Goal: Task Accomplishment & Management: Manage account settings

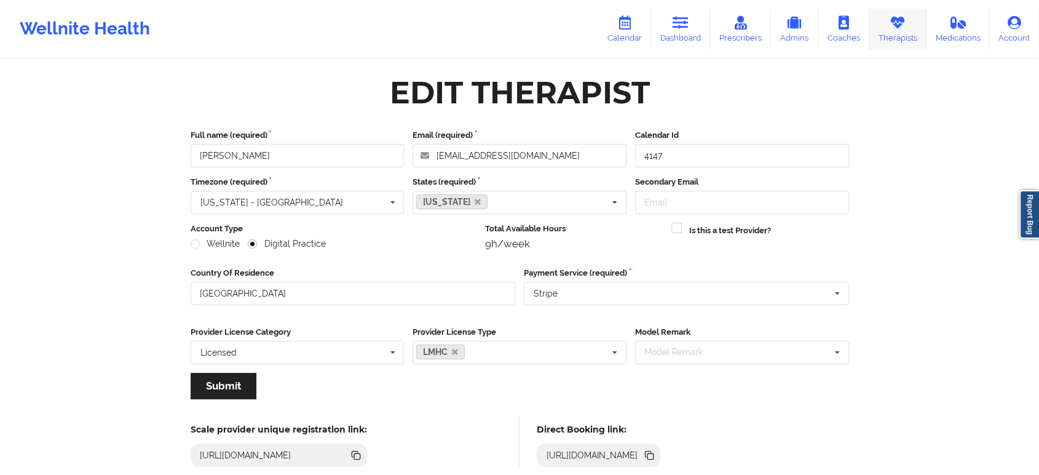
click at [894, 36] on link "Therapists" at bounding box center [897, 29] width 57 height 41
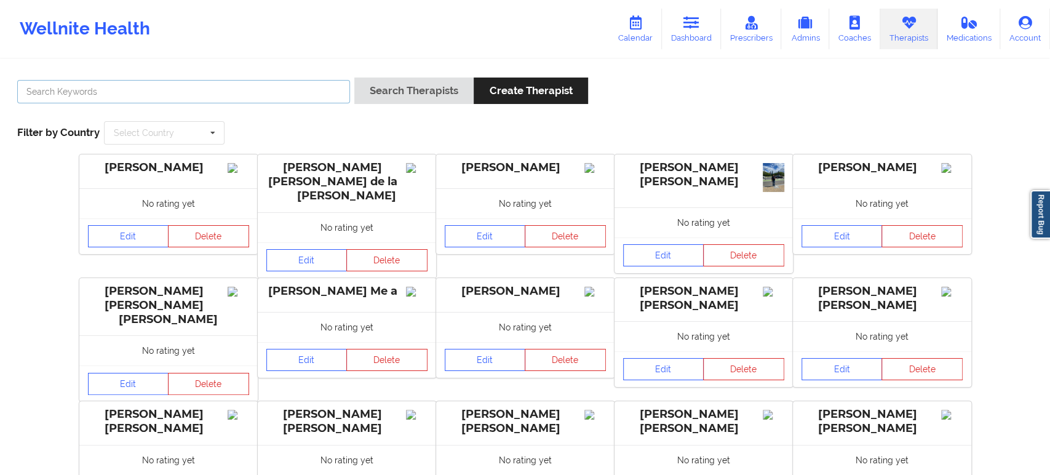
click at [299, 100] on input "text" at bounding box center [183, 91] width 333 height 23
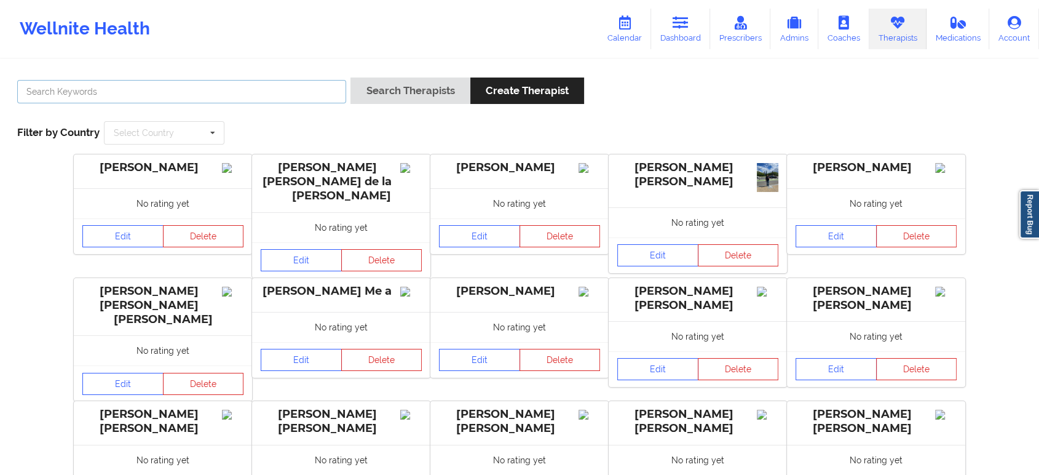
paste input "Usha Mirpuri"
type input "Usha Mirpuri"
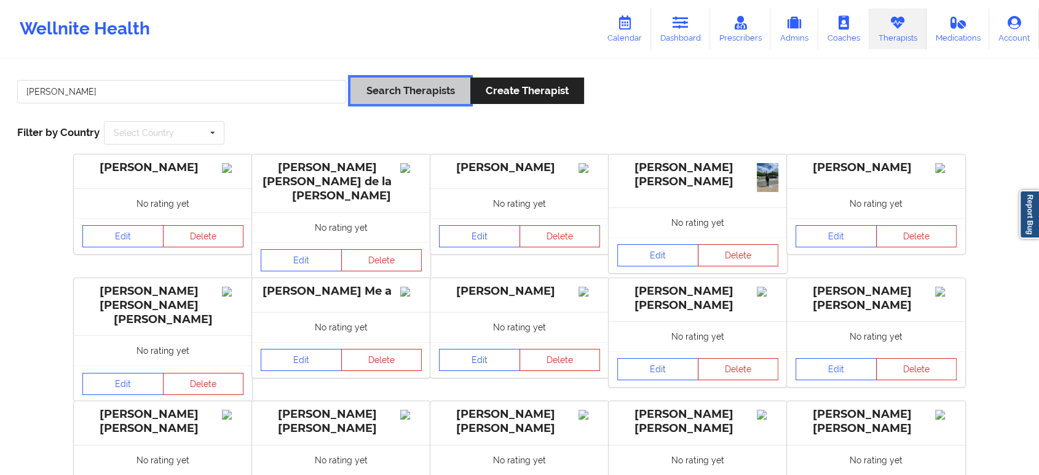
click at [410, 91] on button "Search Therapists" at bounding box center [409, 90] width 119 height 26
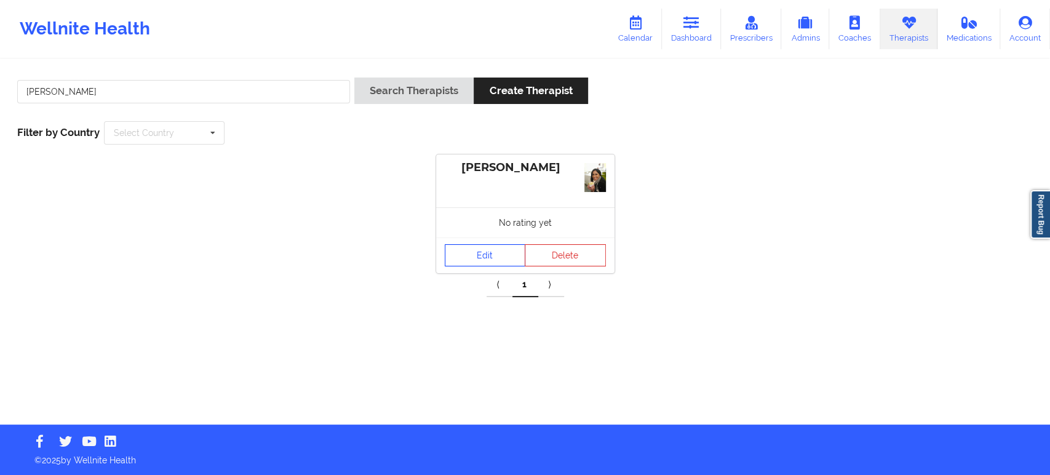
click at [486, 253] on link "Edit" at bounding box center [485, 255] width 81 height 22
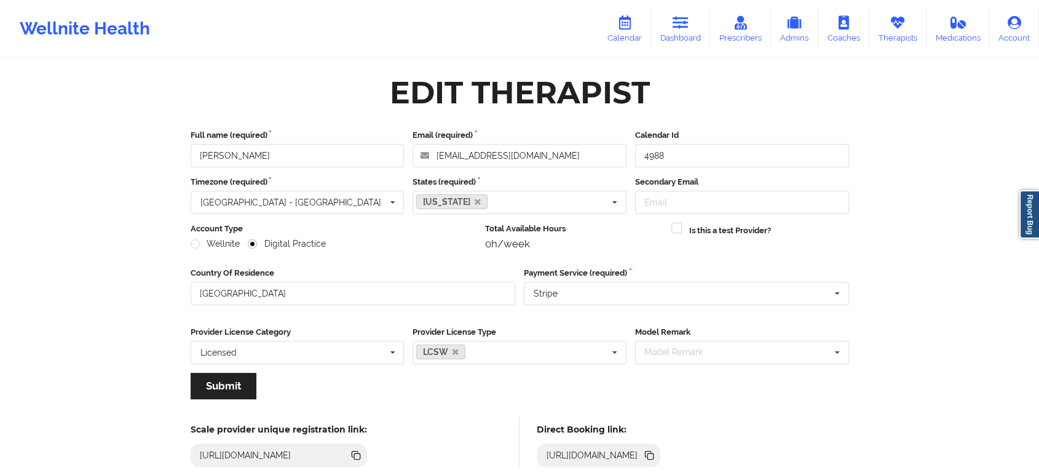
click at [654, 457] on icon at bounding box center [651, 456] width 6 height 6
click at [887, 34] on link "Therapists" at bounding box center [897, 29] width 57 height 41
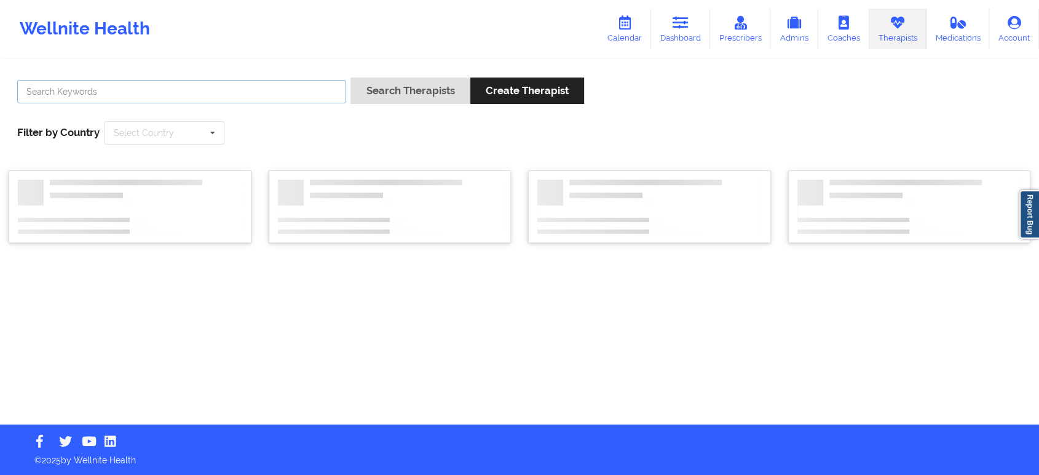
click at [298, 98] on input "text" at bounding box center [181, 91] width 329 height 23
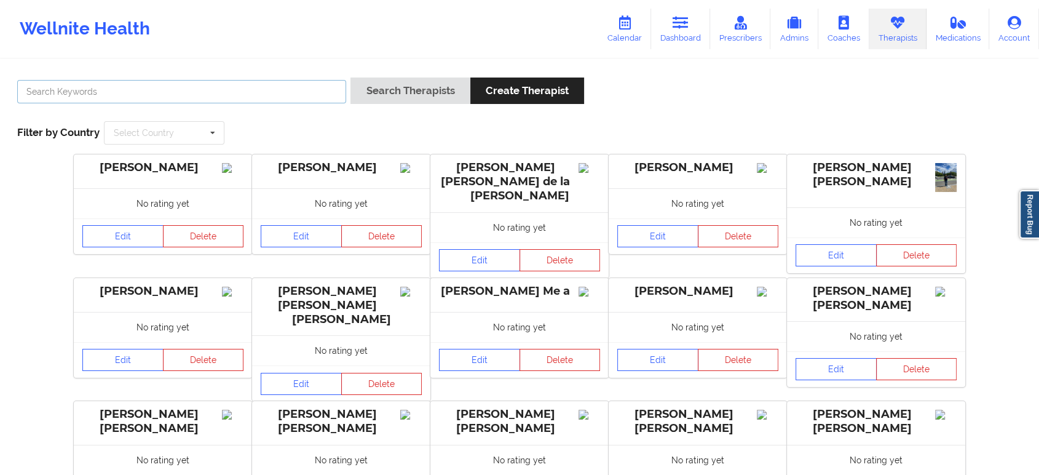
paste input "Domoniquie Ginyard"
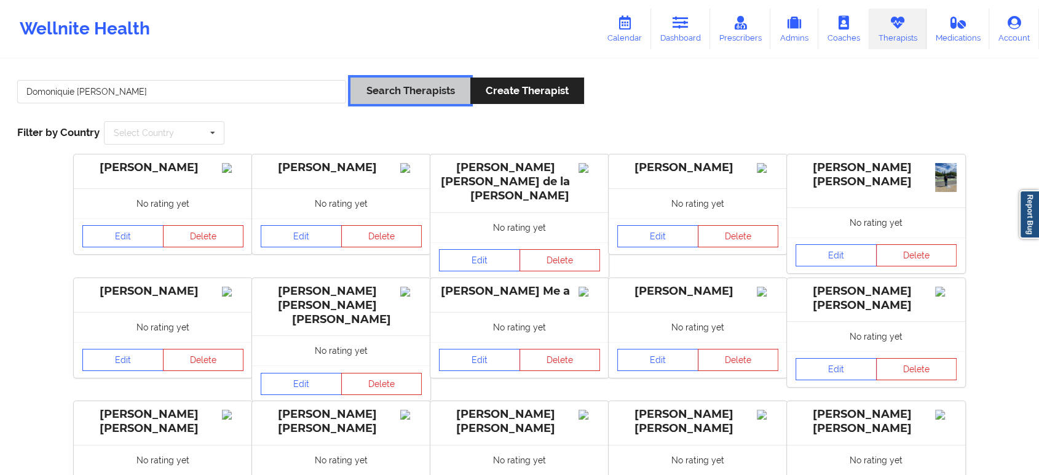
click at [397, 90] on button "Search Therapists" at bounding box center [409, 90] width 119 height 26
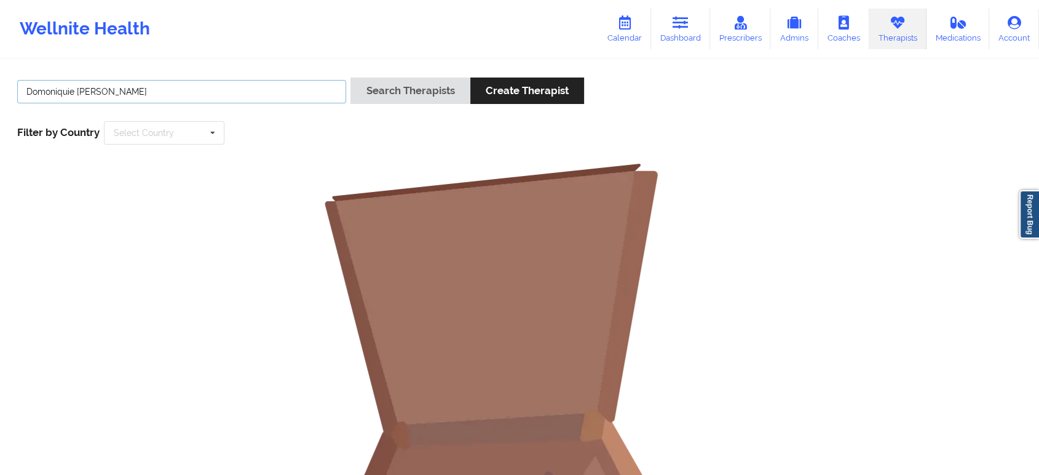
click at [272, 87] on input "Domoniquie Ginyard" at bounding box center [181, 91] width 329 height 23
type input "Domoniquie"
click at [350, 77] on button "Search Therapists" at bounding box center [409, 90] width 119 height 26
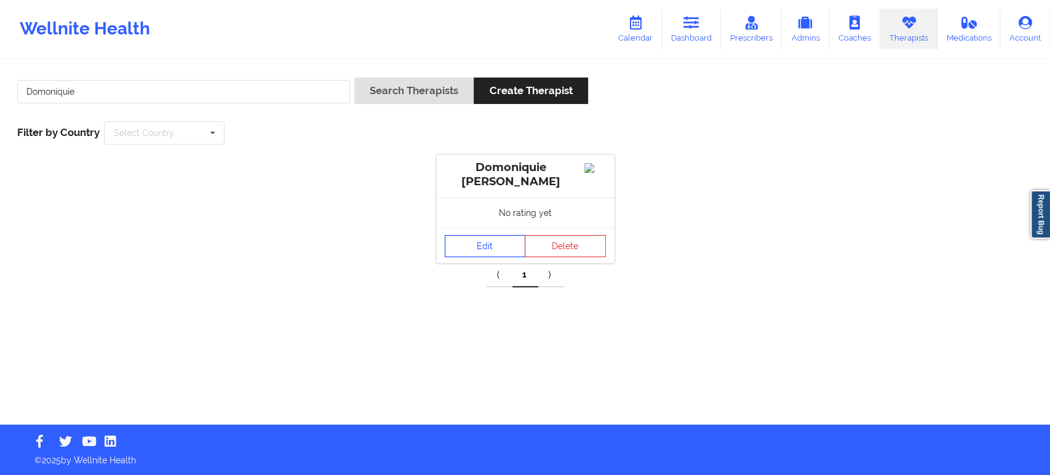
click at [471, 248] on link "Edit" at bounding box center [485, 246] width 81 height 22
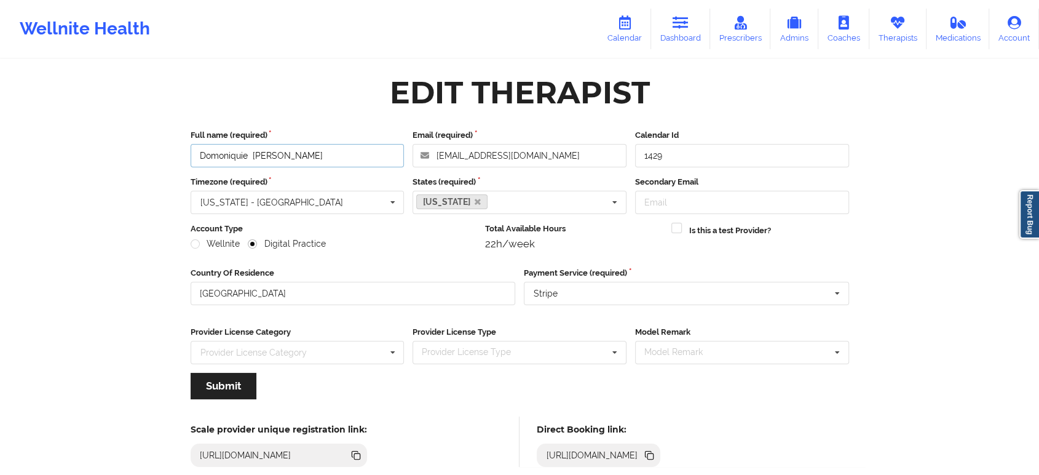
click at [348, 149] on input "Domoniquie Ginyard" at bounding box center [298, 155] width 214 height 23
click at [654, 455] on icon at bounding box center [651, 456] width 6 height 6
click at [890, 32] on link "Therapists" at bounding box center [897, 29] width 57 height 41
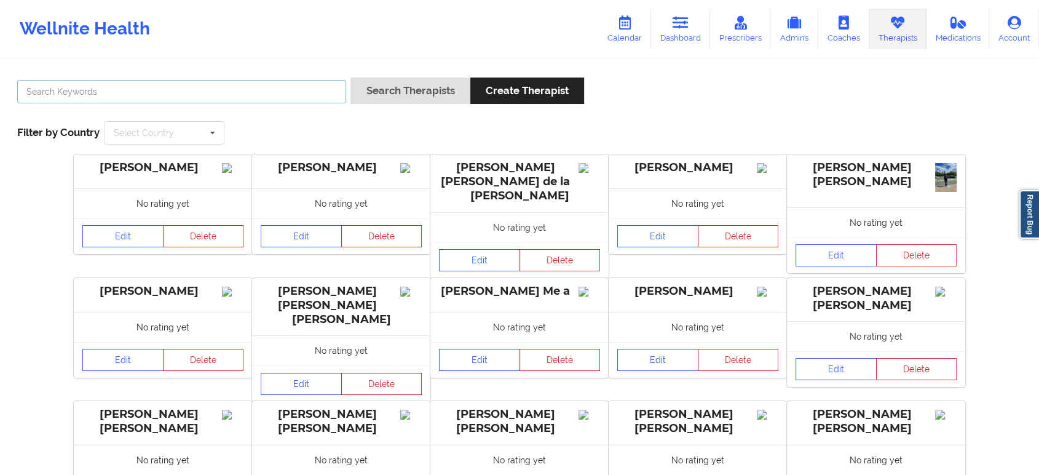
click at [264, 92] on input "text" at bounding box center [181, 91] width 329 height 23
paste input "Laura Clarke-Mayabb"
type input "Laura Clarke-Mayabb"
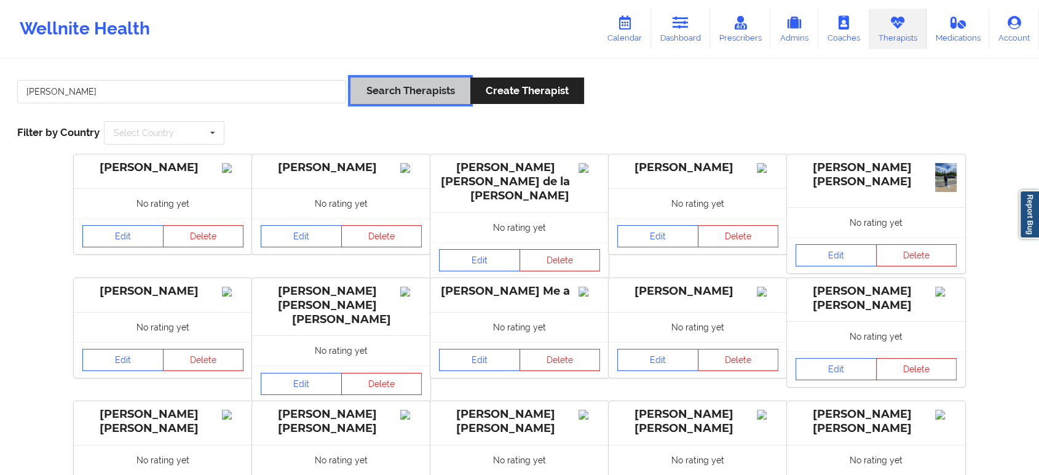
click at [408, 97] on button "Search Therapists" at bounding box center [409, 90] width 119 height 26
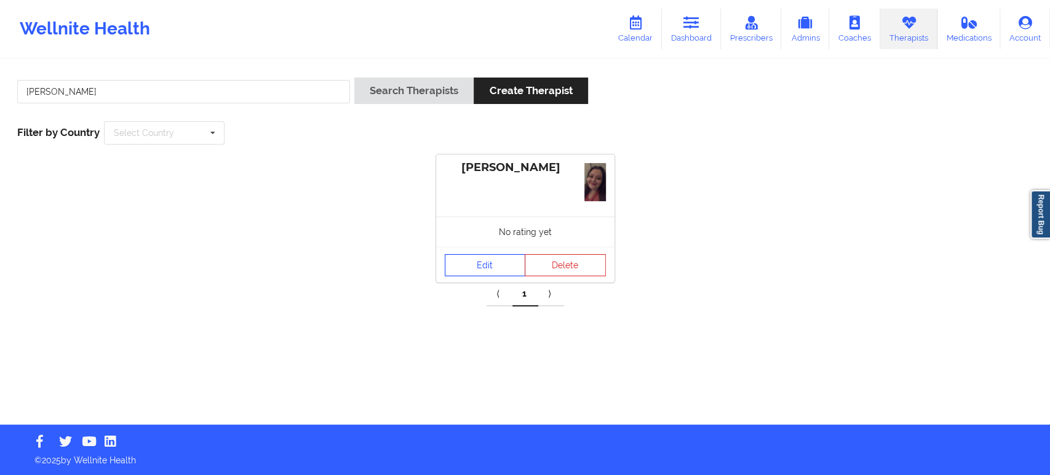
click at [499, 259] on link "Edit" at bounding box center [485, 265] width 81 height 22
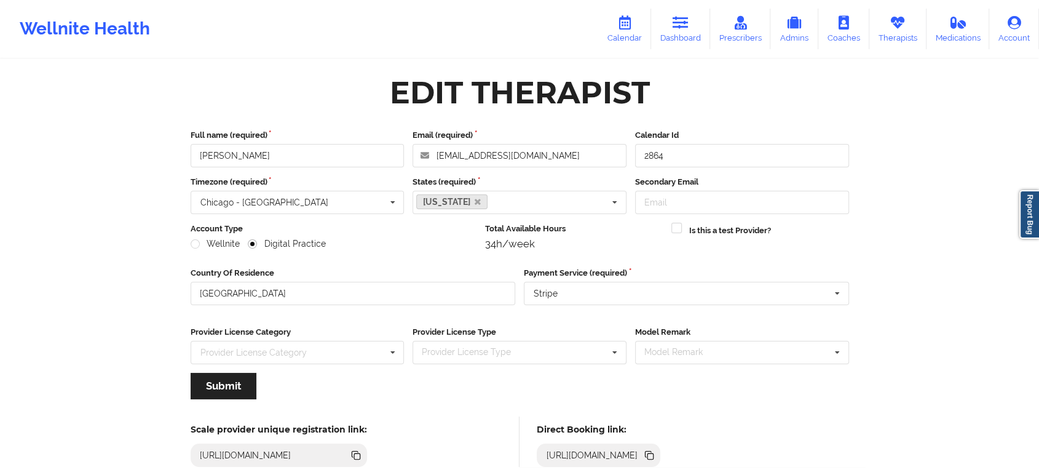
click at [654, 454] on icon at bounding box center [651, 456] width 6 height 6
click at [884, 36] on link "Therapists" at bounding box center [897, 29] width 57 height 41
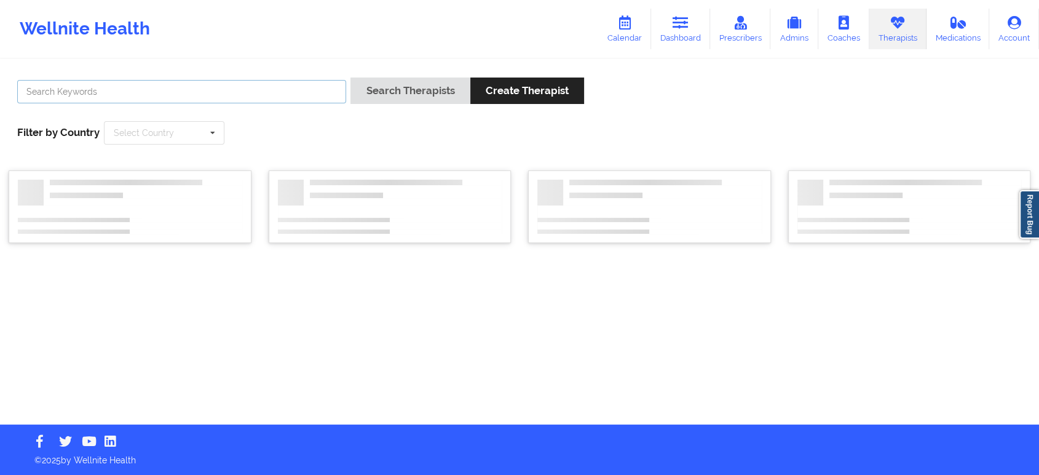
click at [293, 81] on input "text" at bounding box center [181, 91] width 329 height 23
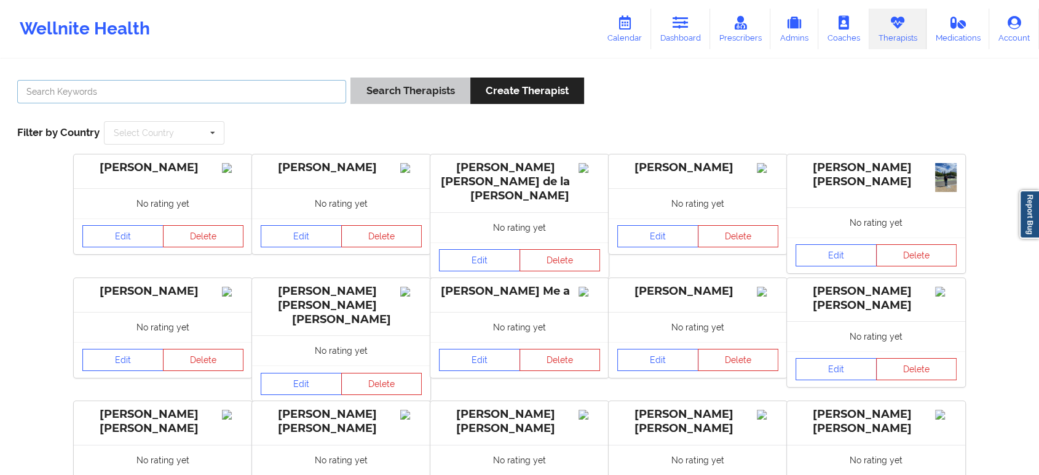
paste input "Quisha Monique Castro"
type input "Quisha Monique Castro"
click at [384, 82] on button "Search Therapists" at bounding box center [409, 90] width 119 height 26
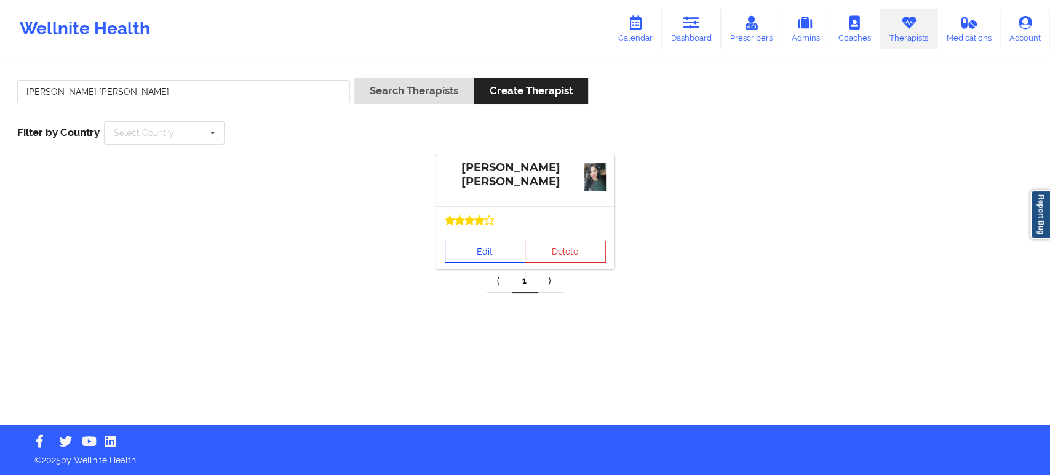
click at [484, 253] on link "Edit" at bounding box center [485, 251] width 81 height 22
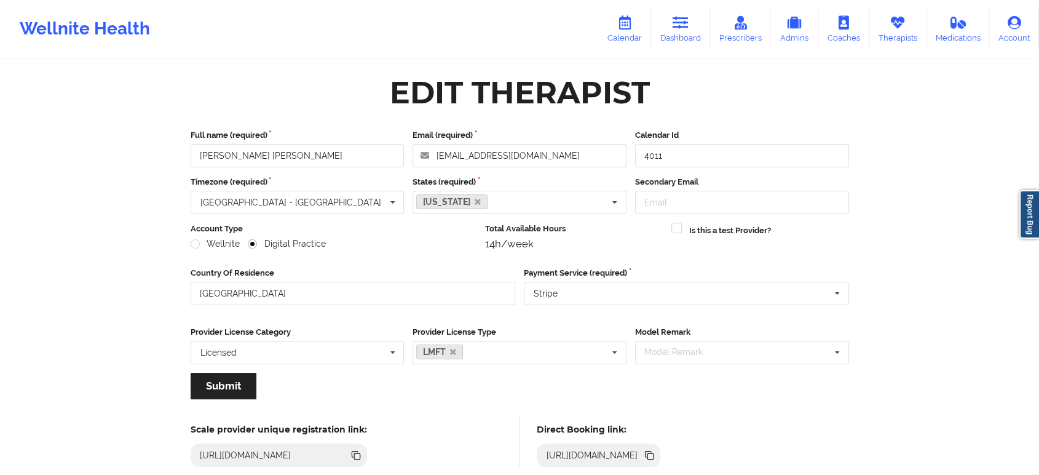
click at [654, 453] on icon at bounding box center [651, 456] width 6 height 6
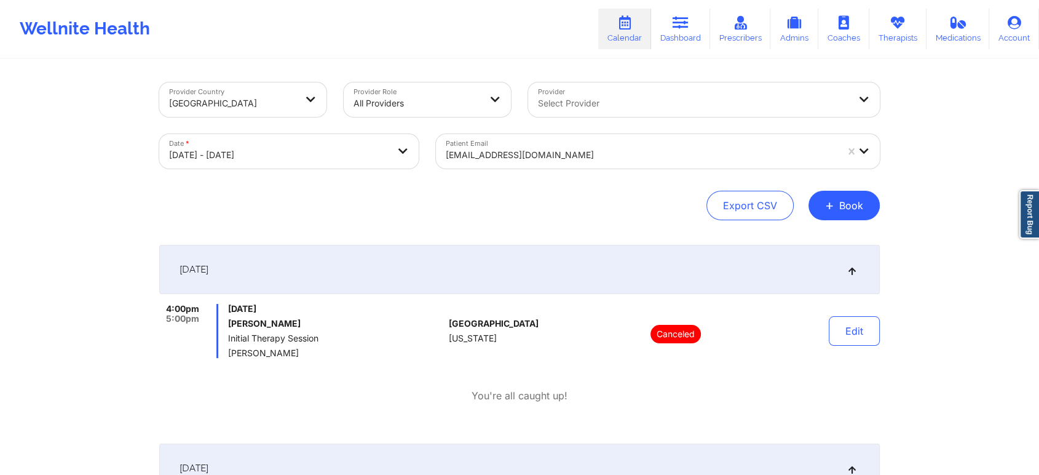
select select "2025-9"
select select "2025-10"
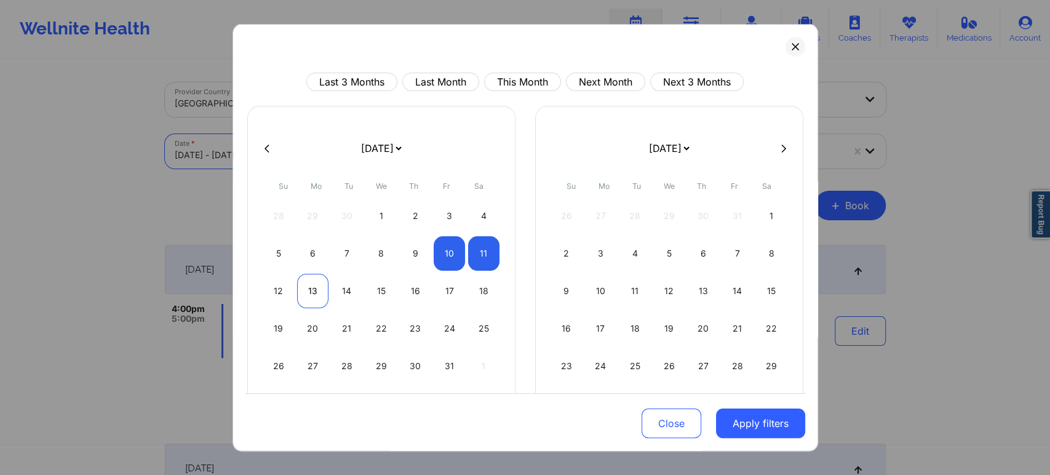
click at [312, 289] on div "13" at bounding box center [312, 291] width 31 height 34
select select "2025-9"
select select "2025-10"
select select "2025-9"
select select "2025-10"
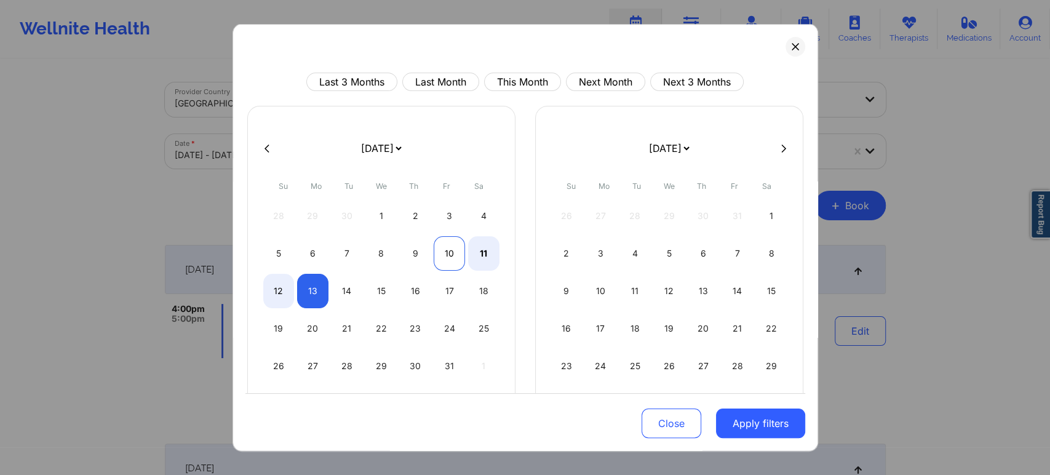
select select "2025-9"
select select "2025-10"
select select "2025-9"
select select "2025-10"
click at [493, 243] on div "11" at bounding box center [483, 253] width 31 height 34
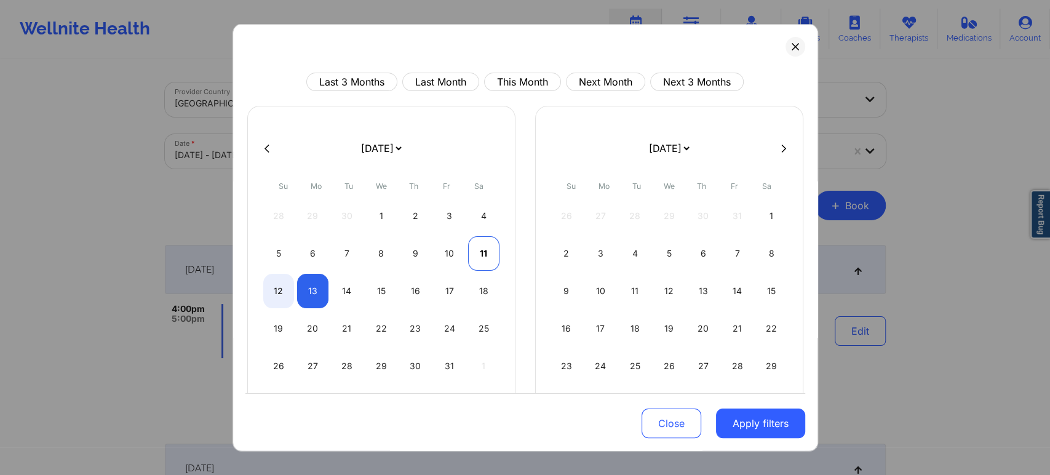
select select "2025-9"
select select "2025-10"
select select "2025-9"
select select "2025-10"
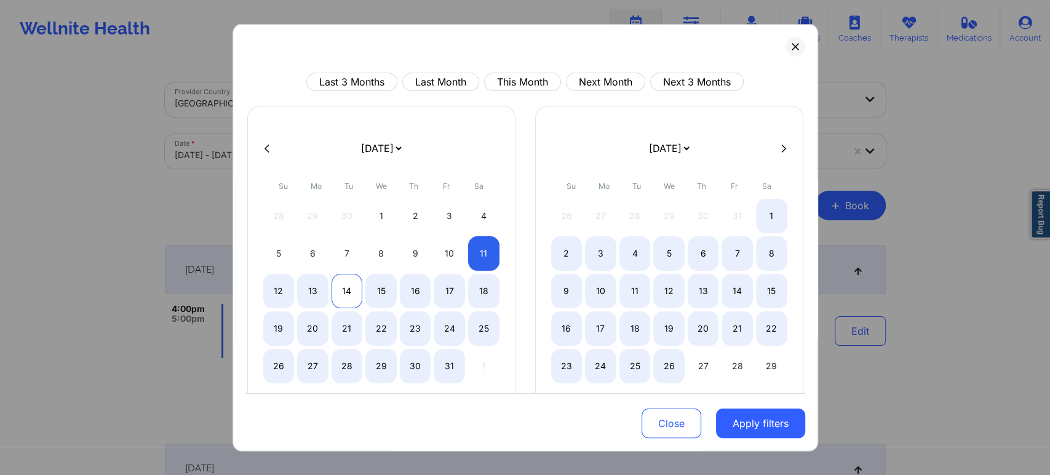
select select "2025-9"
select select "2025-10"
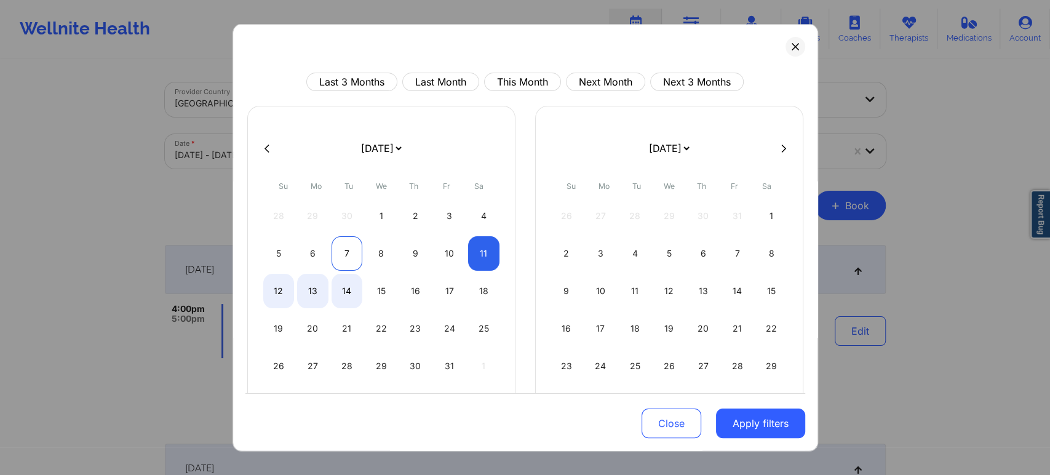
select select "2025-9"
select select "2025-10"
select select "2025-9"
select select "2025-10"
click at [315, 281] on div "13" at bounding box center [312, 291] width 31 height 34
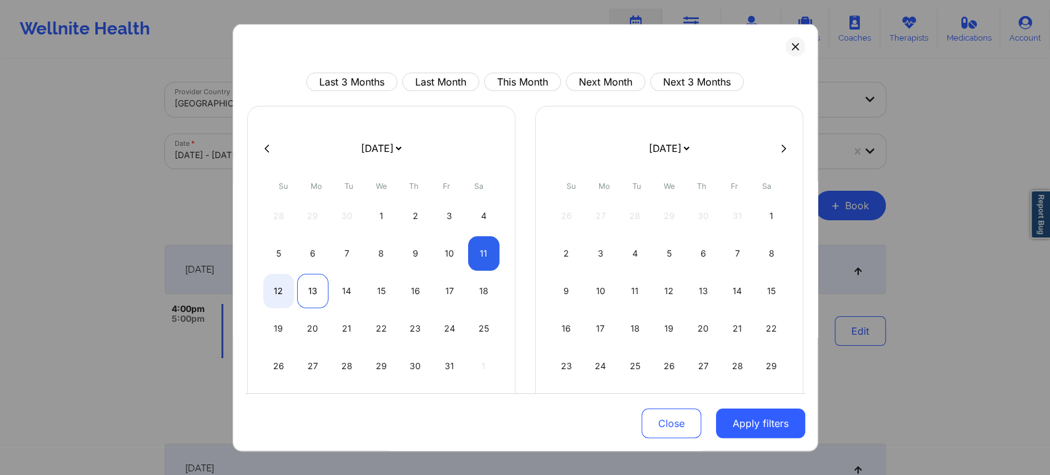
select select "2025-9"
select select "2025-10"
click at [777, 429] on button "Apply filters" at bounding box center [760, 423] width 89 height 30
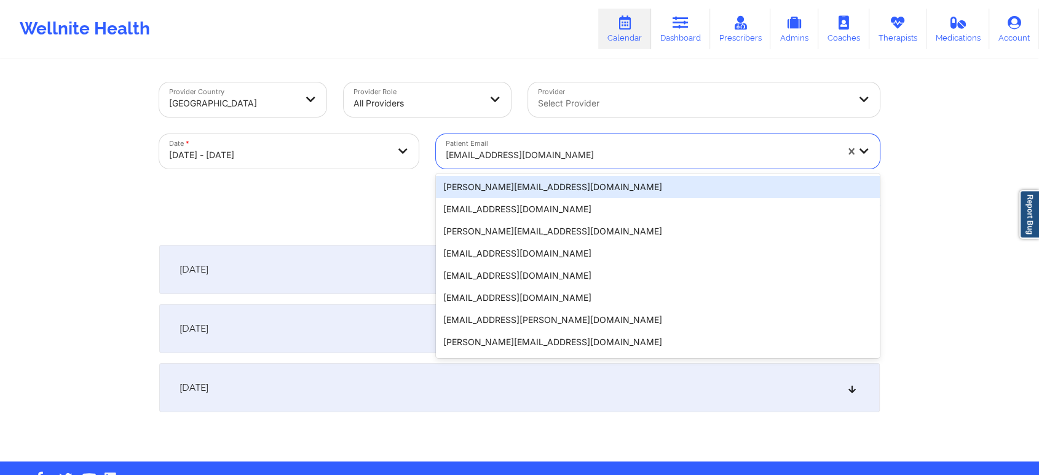
click at [572, 160] on div at bounding box center [641, 155] width 391 height 15
paste input "[EMAIL_ADDRESS][DOMAIN_NAME]"
type input "[EMAIL_ADDRESS][DOMAIN_NAME]"
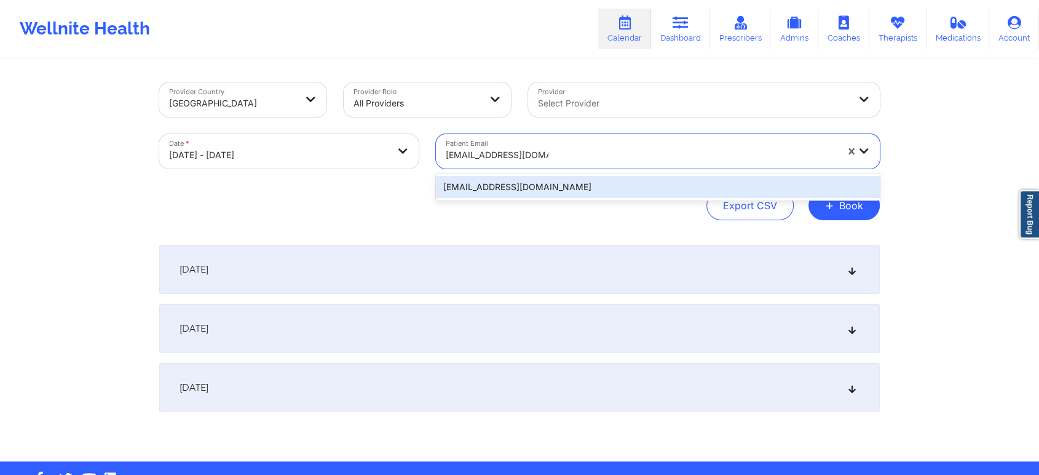
click at [572, 187] on div "[EMAIL_ADDRESS][DOMAIN_NAME]" at bounding box center [658, 187] width 444 height 22
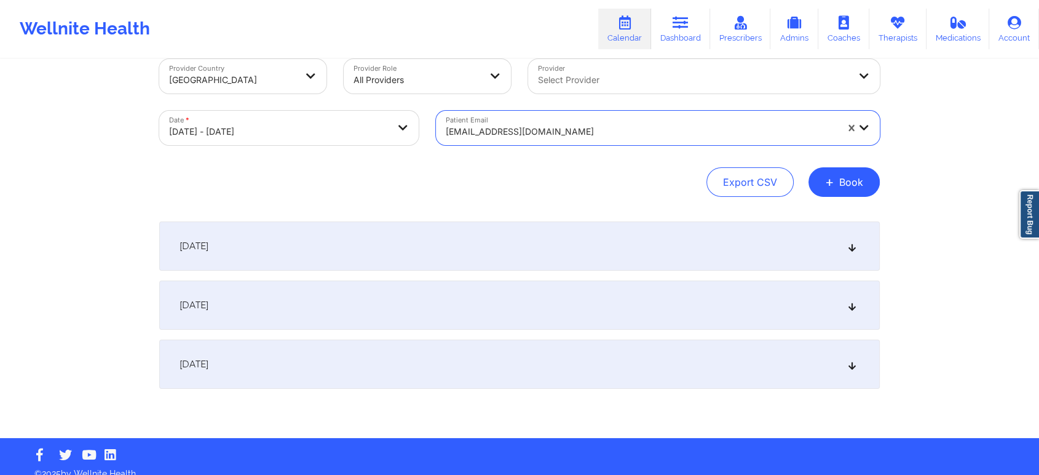
scroll to position [36, 0]
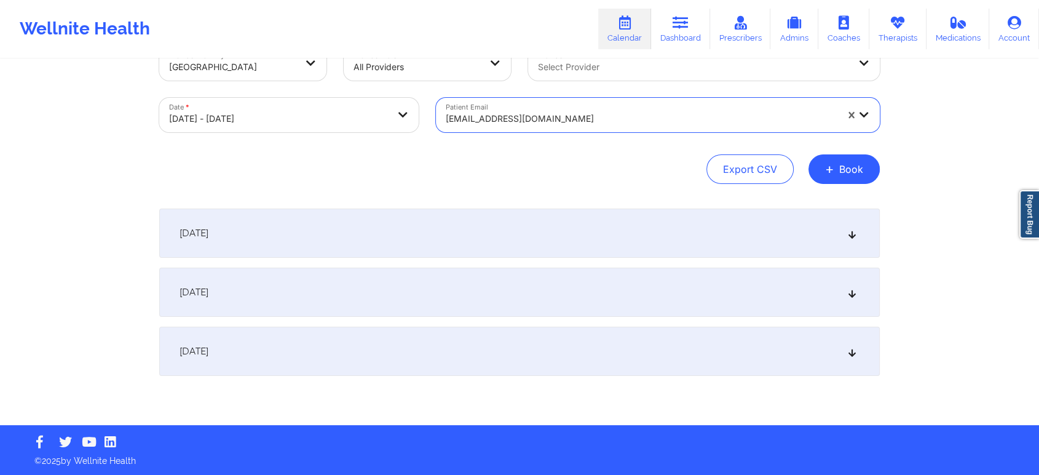
click at [869, 361] on div "[DATE]" at bounding box center [519, 351] width 721 height 49
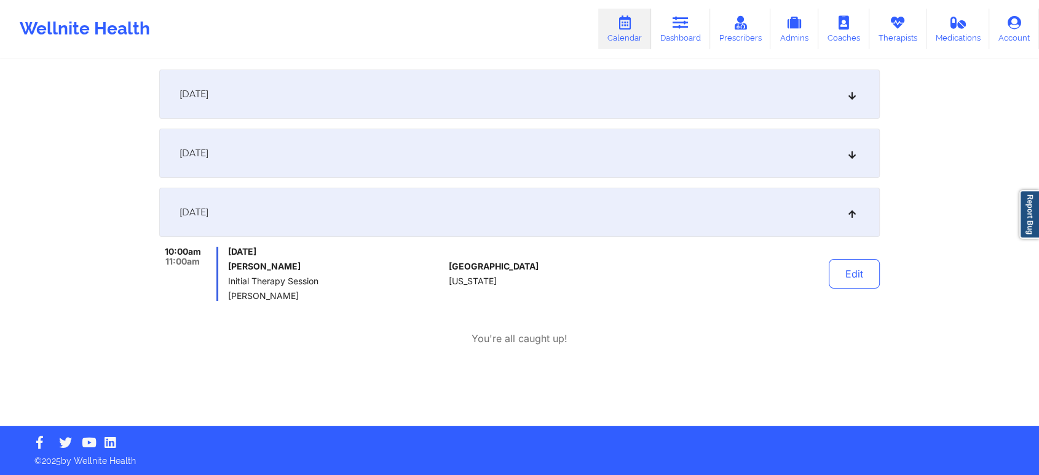
scroll to position [176, 0]
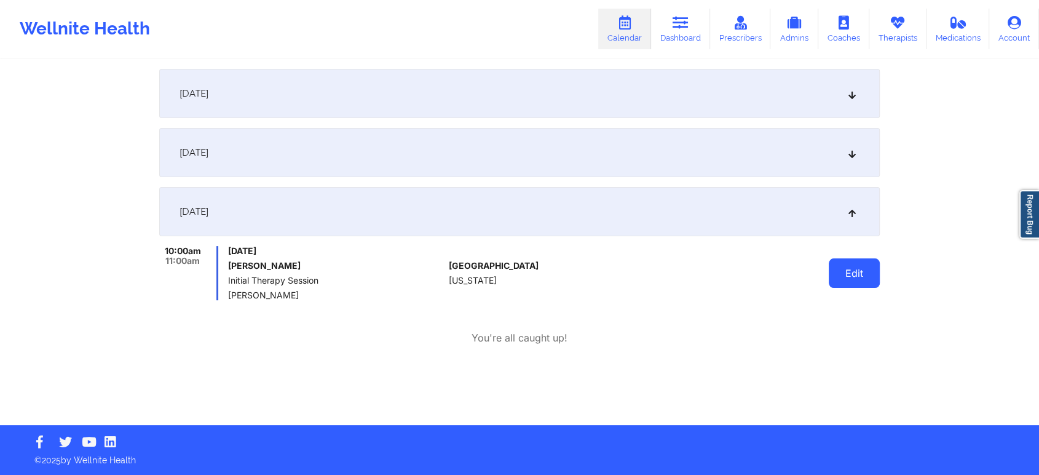
click at [836, 277] on button "Edit" at bounding box center [854, 273] width 51 height 30
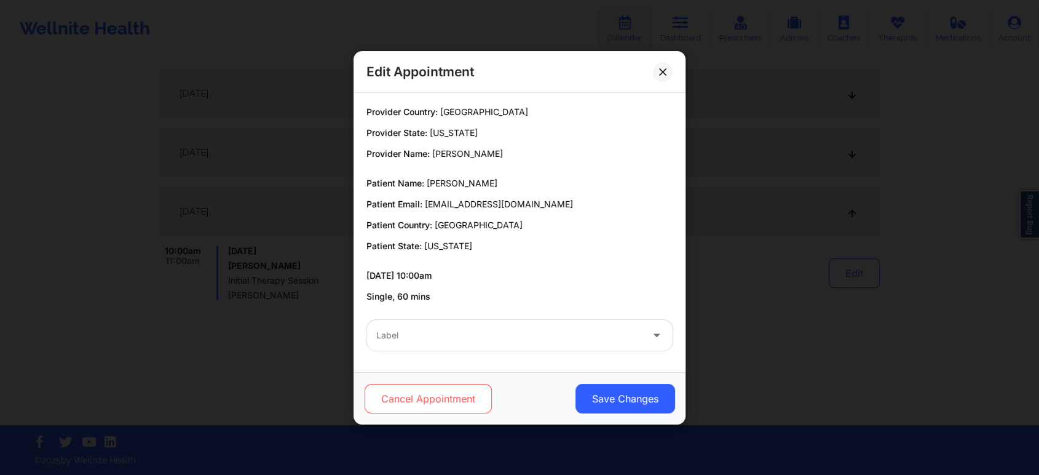
click at [424, 398] on button "Cancel Appointment" at bounding box center [428, 399] width 127 height 30
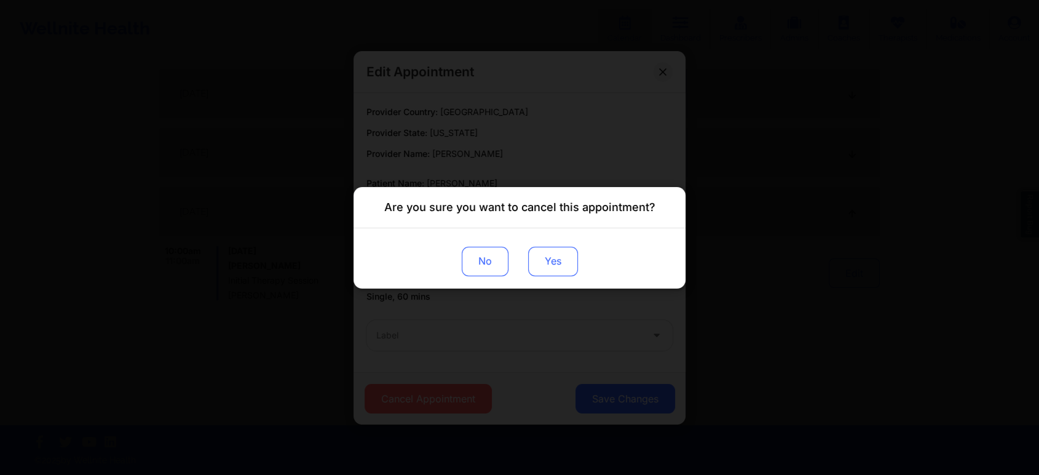
click at [565, 263] on button "Yes" at bounding box center [553, 261] width 50 height 30
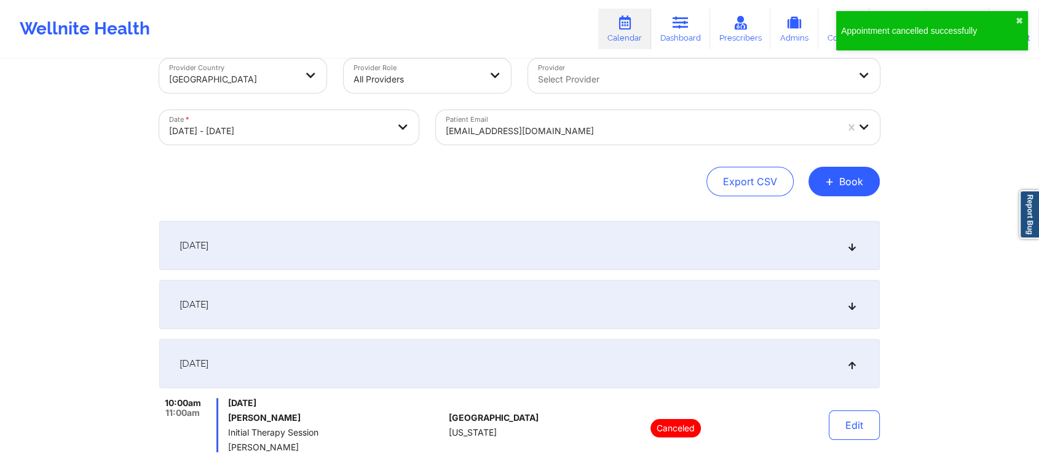
scroll to position [0, 0]
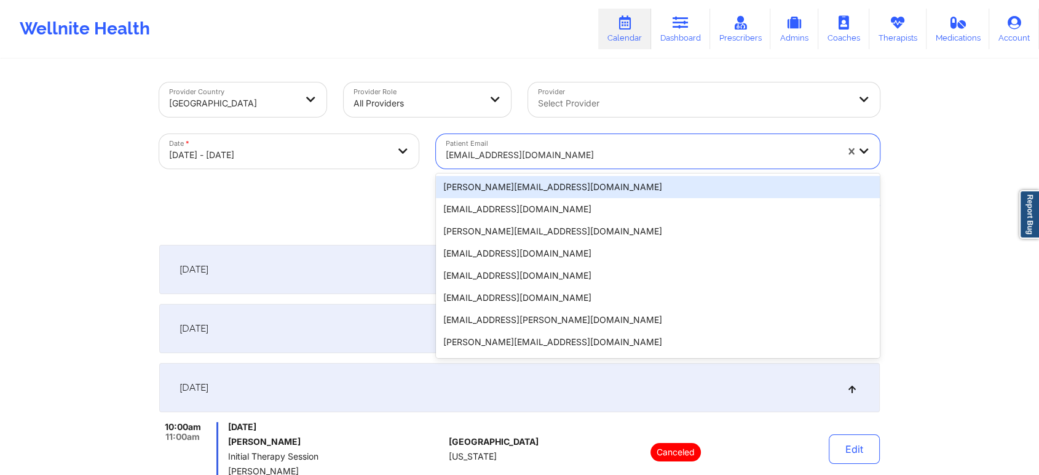
click at [602, 151] on div at bounding box center [641, 155] width 391 height 15
paste input "[EMAIL_ADDRESS][DOMAIN_NAME]"
type input "[EMAIL_ADDRESS][DOMAIN_NAME]"
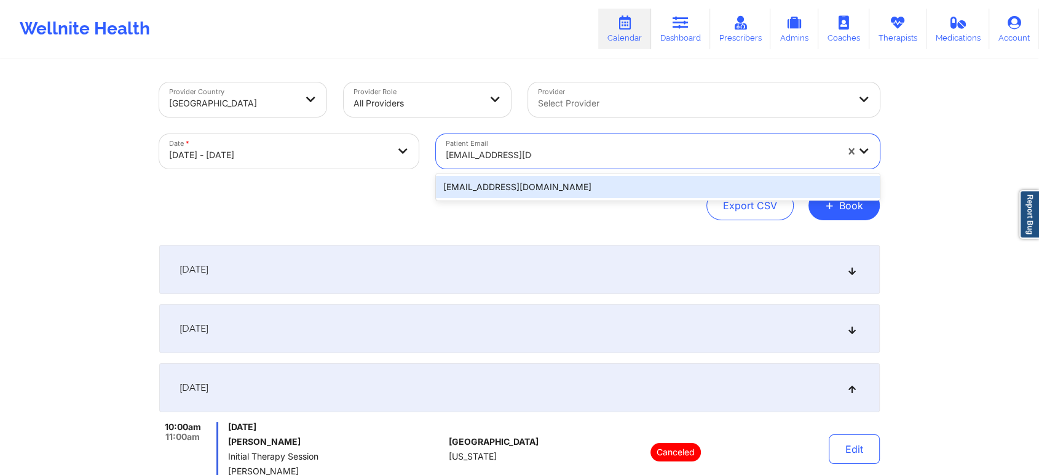
click at [579, 181] on div "[EMAIL_ADDRESS][DOMAIN_NAME]" at bounding box center [658, 187] width 444 height 22
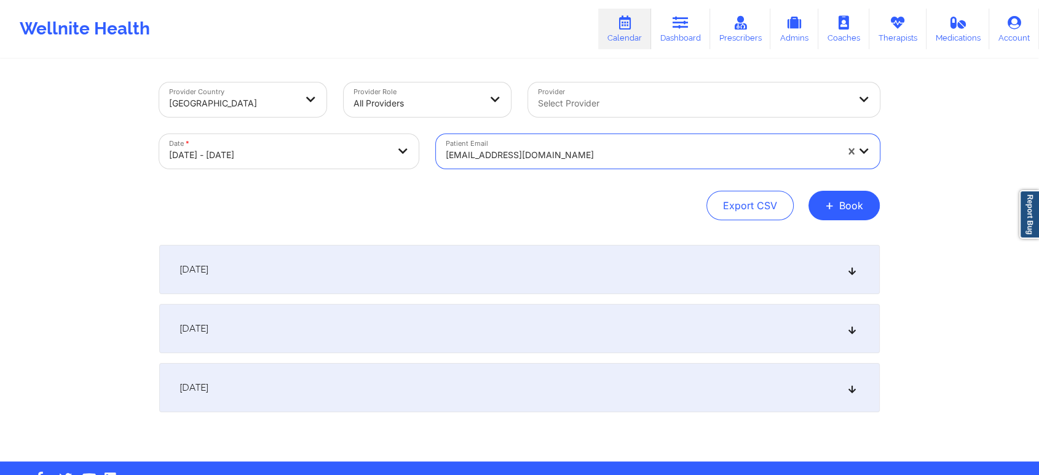
click at [586, 274] on div "[DATE]" at bounding box center [519, 269] width 721 height 49
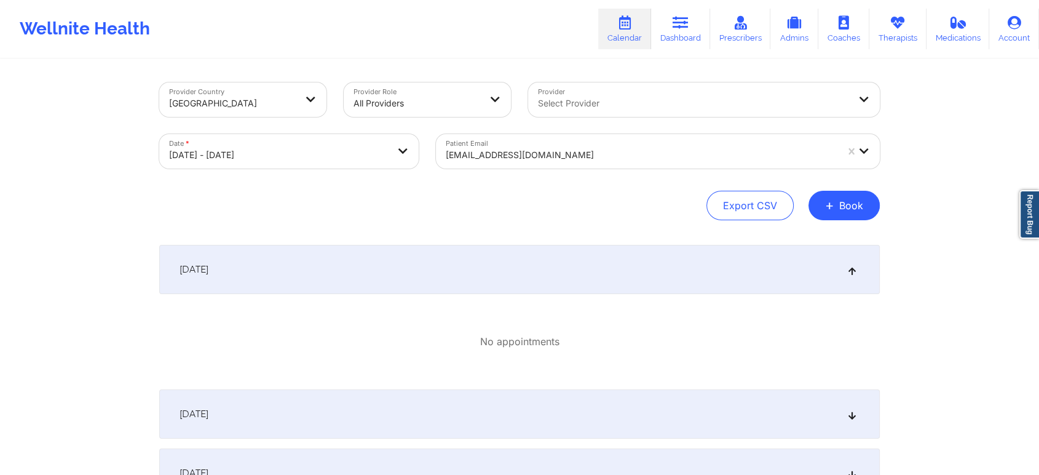
click at [647, 407] on div "[DATE]" at bounding box center [519, 413] width 721 height 49
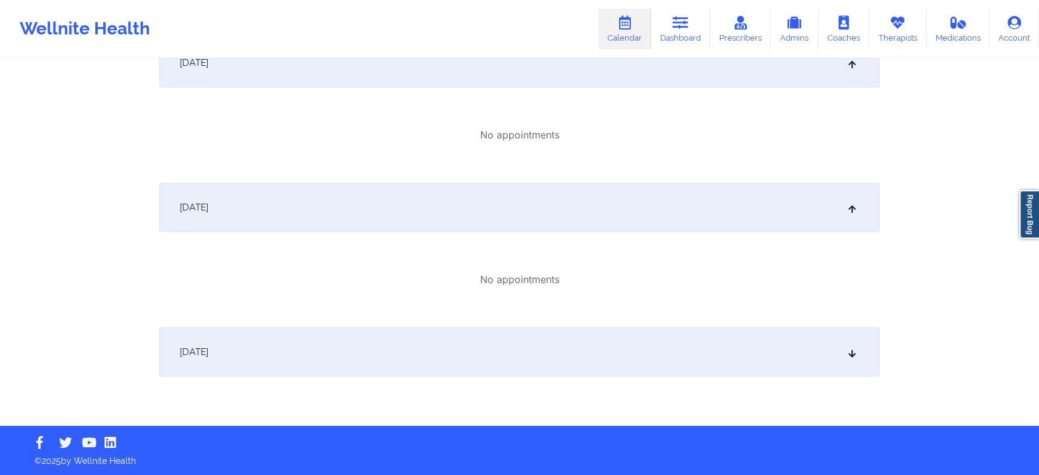
scroll to position [207, 0]
click at [595, 344] on div "[DATE]" at bounding box center [519, 351] width 721 height 49
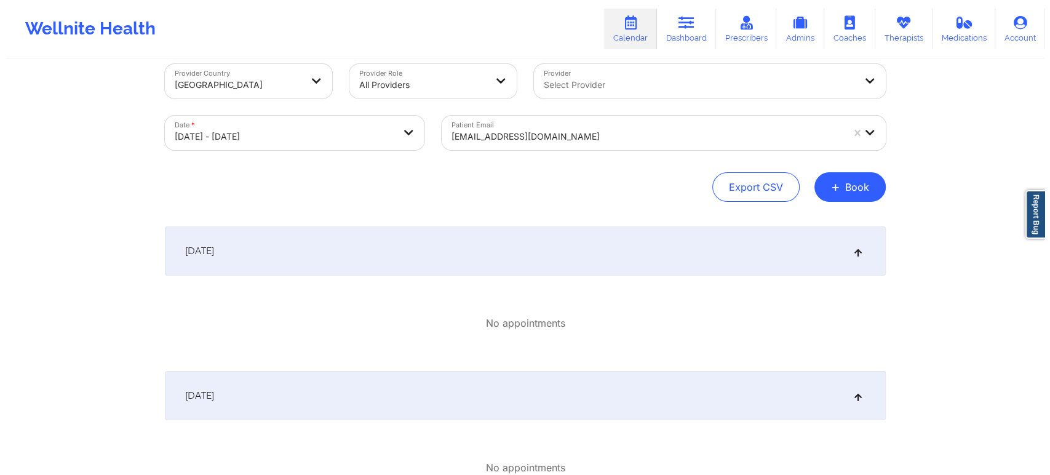
scroll to position [2, 0]
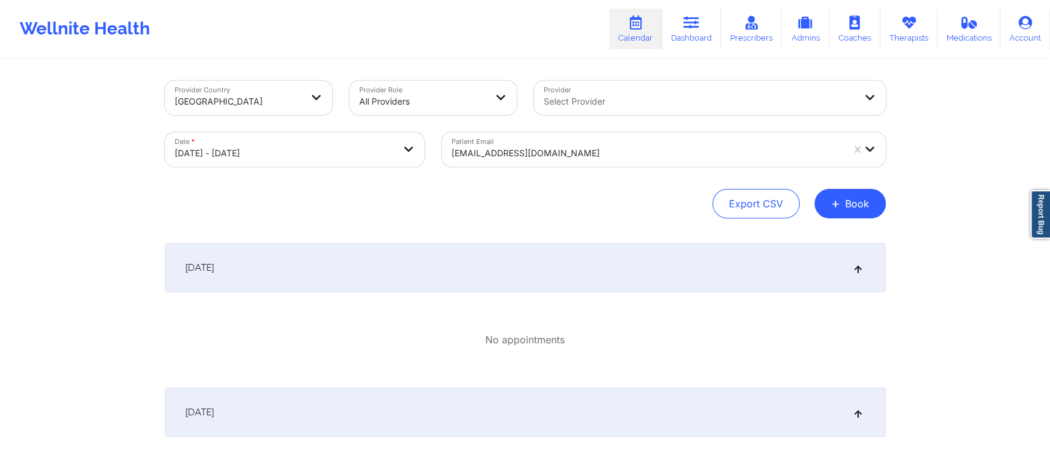
click at [402, 156] on body "Wellnite Health Calendar Dashboard Prescribers Admins Coaches Therapists Medica…" at bounding box center [525, 235] width 1050 height 475
select select "2025-9"
select select "2025-10"
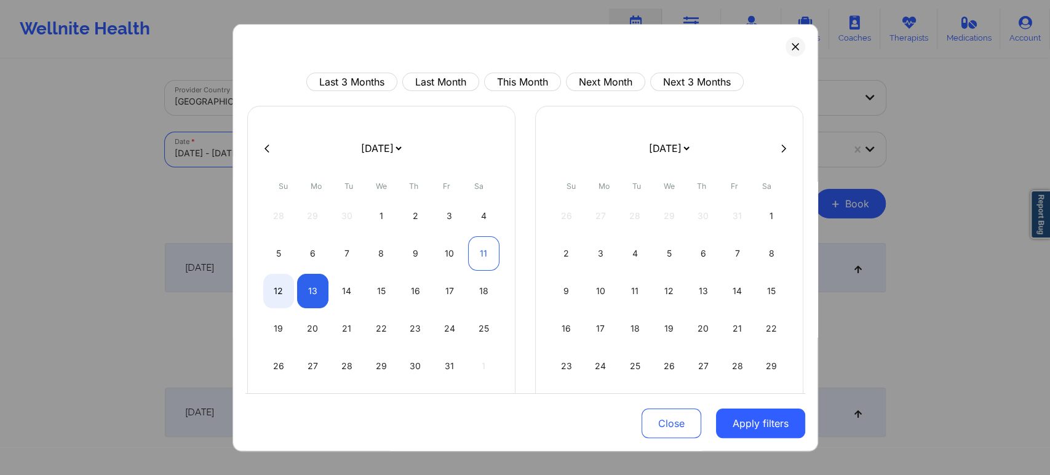
click at [487, 247] on div "11" at bounding box center [483, 253] width 31 height 34
select select "2025-9"
select select "2025-10"
click at [477, 248] on div "11" at bounding box center [483, 253] width 31 height 34
select select "2025-9"
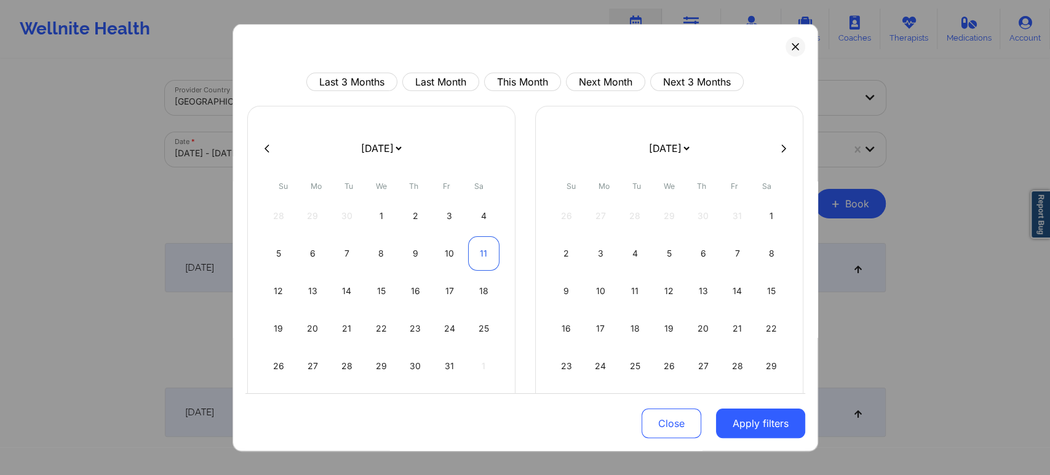
select select "2025-10"
click at [748, 422] on button "Apply filters" at bounding box center [760, 423] width 89 height 30
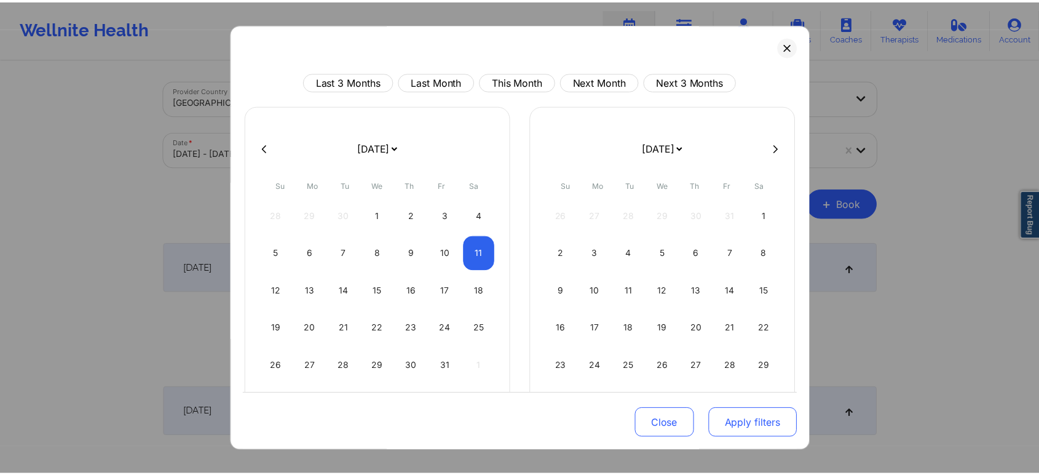
scroll to position [0, 0]
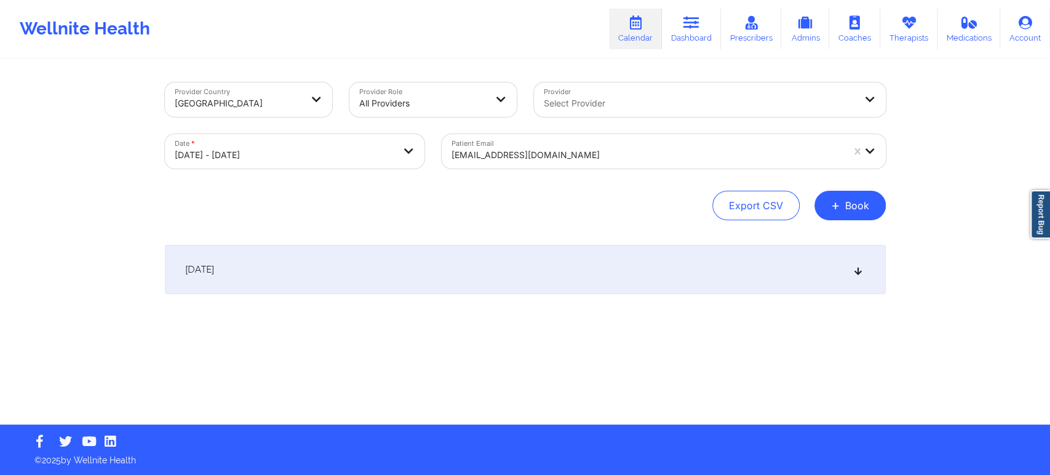
click at [580, 141] on div "[EMAIL_ADDRESS][DOMAIN_NAME]" at bounding box center [643, 151] width 402 height 34
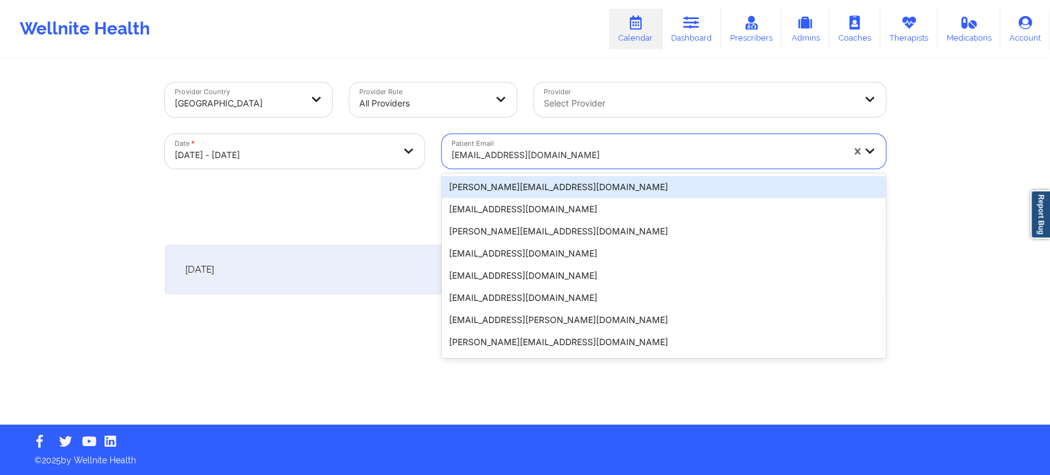
paste input "[EMAIL_ADDRESS][DOMAIN_NAME]"
type input "[EMAIL_ADDRESS][DOMAIN_NAME]"
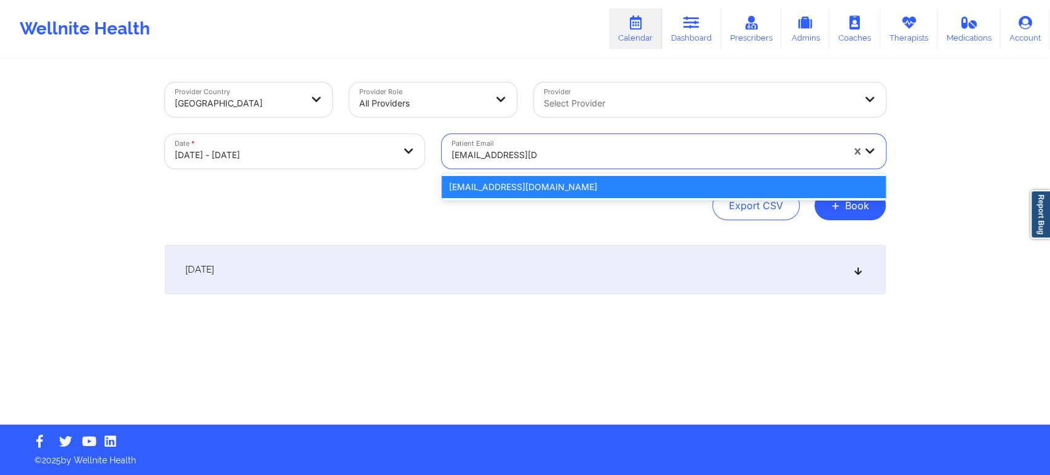
click at [560, 194] on div "[EMAIL_ADDRESS][DOMAIN_NAME]" at bounding box center [664, 187] width 444 height 22
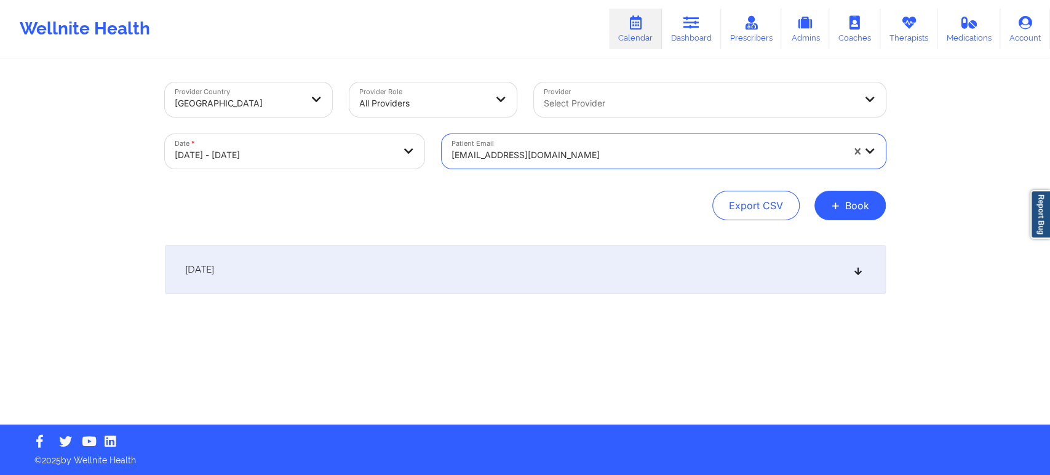
click at [580, 272] on div "[DATE]" at bounding box center [525, 269] width 721 height 49
